Goal: Communication & Community: Connect with others

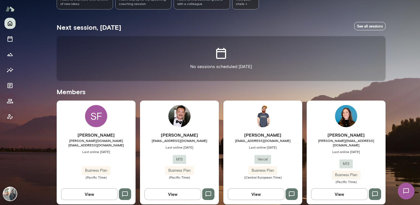
scroll to position [87, 0]
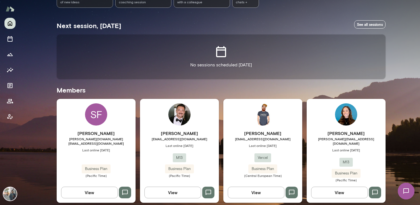
click at [369, 119] on div "[PERSON_NAME] [PERSON_NAME][EMAIL_ADDRESS][DOMAIN_NAME] Last online [DATE] M13 …" at bounding box center [345, 151] width 79 height 104
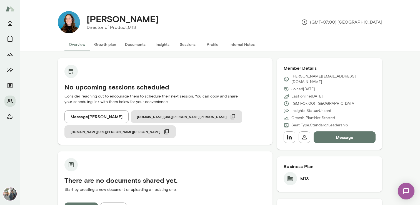
click at [340, 131] on button "Message" at bounding box center [344, 137] width 62 height 12
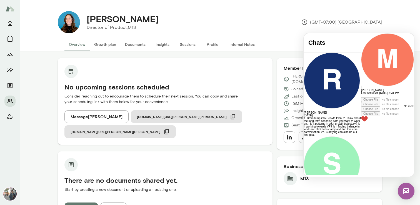
click at [361, 97] on div at bounding box center [387, 95] width 53 height 3
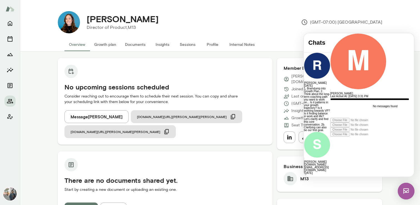
click at [373, 118] on div "**********" at bounding box center [380, 108] width 100 height 20
click at [341, 118] on div "**********" at bounding box center [380, 108] width 100 height 20
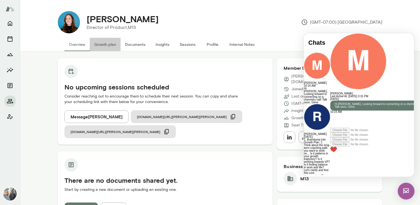
click at [104, 44] on button "Growth plan" at bounding box center [105, 44] width 31 height 13
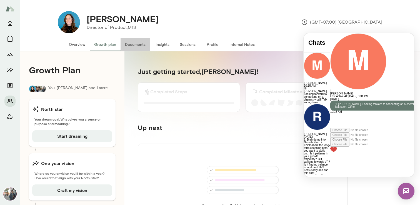
click at [132, 47] on button "Documents" at bounding box center [134, 44] width 29 height 13
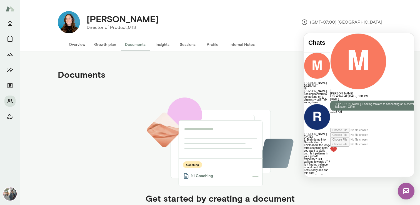
click at [160, 47] on button "Insights" at bounding box center [162, 44] width 25 height 13
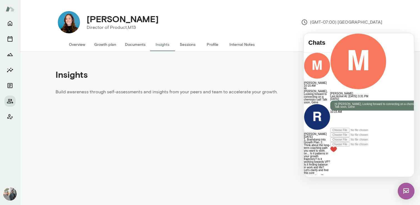
click at [189, 50] on button "Sessions" at bounding box center [187, 44] width 25 height 13
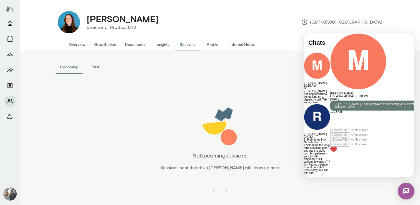
click at [213, 46] on button "Profile" at bounding box center [212, 44] width 25 height 13
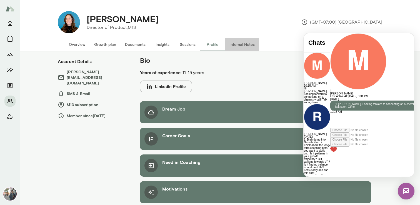
click at [239, 44] on button "Internal Notes" at bounding box center [242, 44] width 34 height 13
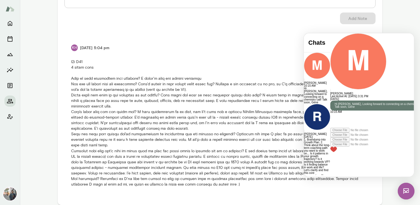
scroll to position [115, 0]
